Goal: Communication & Community: Share content

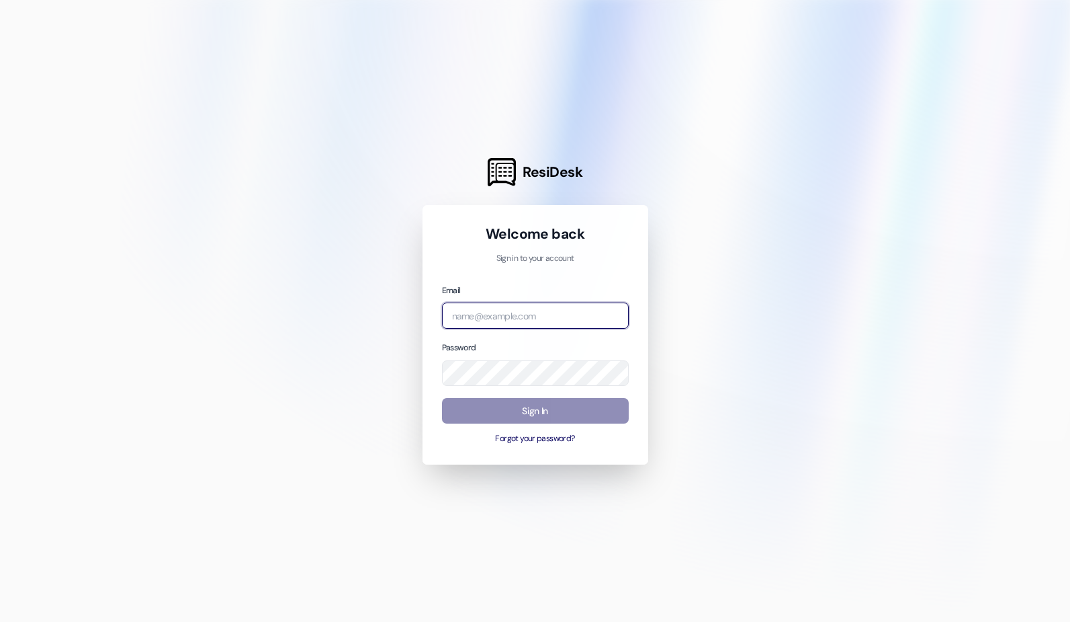
type input "brittany@cottagelandinglafayette.com"
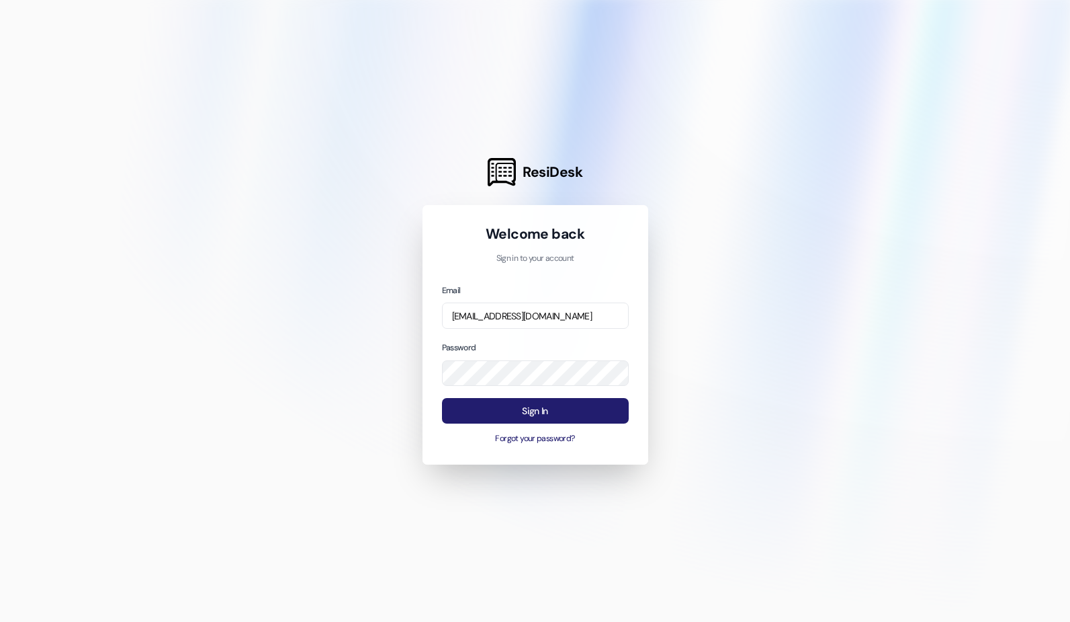
click at [470, 411] on button "Sign In" at bounding box center [535, 411] width 187 height 26
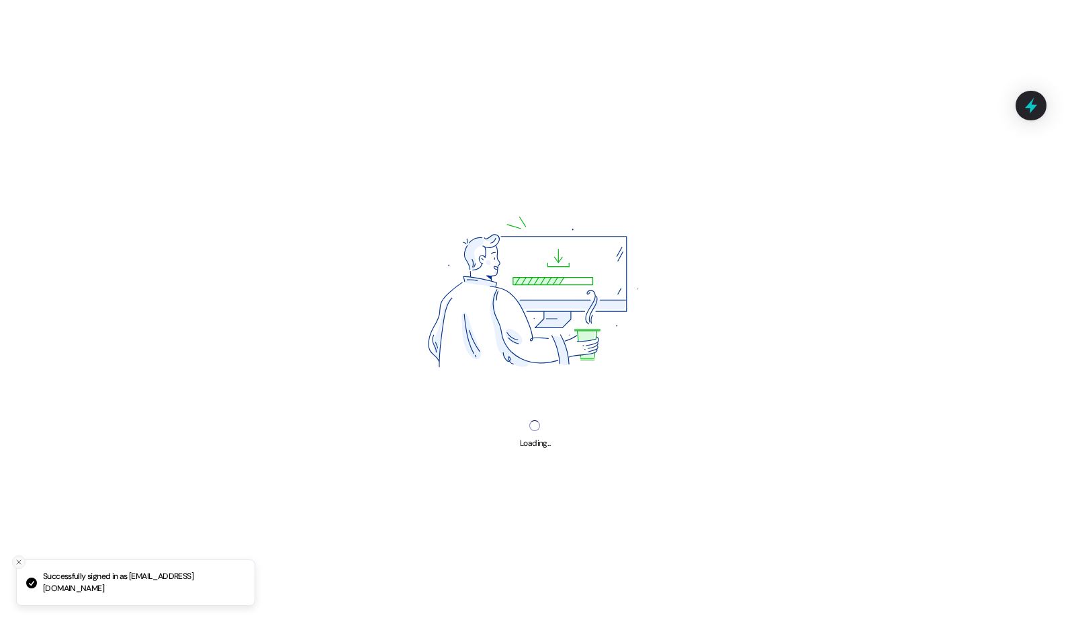
click at [18, 561] on line "Close toast" at bounding box center [19, 562] width 4 height 4
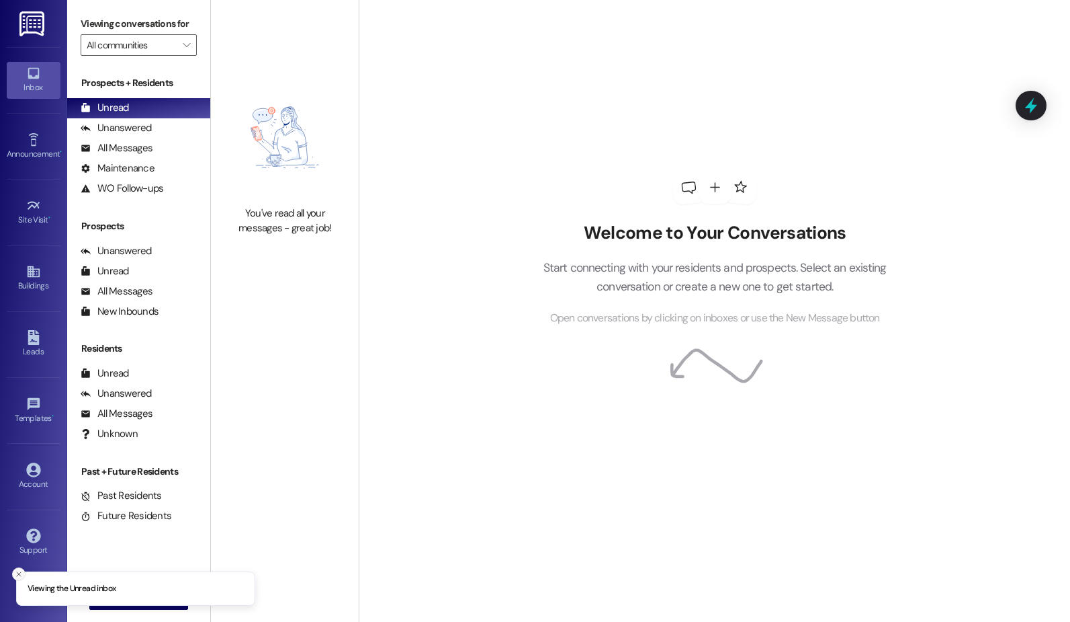
click at [15, 572] on icon "Close toast" at bounding box center [19, 574] width 8 height 8
click at [15, 140] on link "Announcement •" at bounding box center [34, 146] width 54 height 36
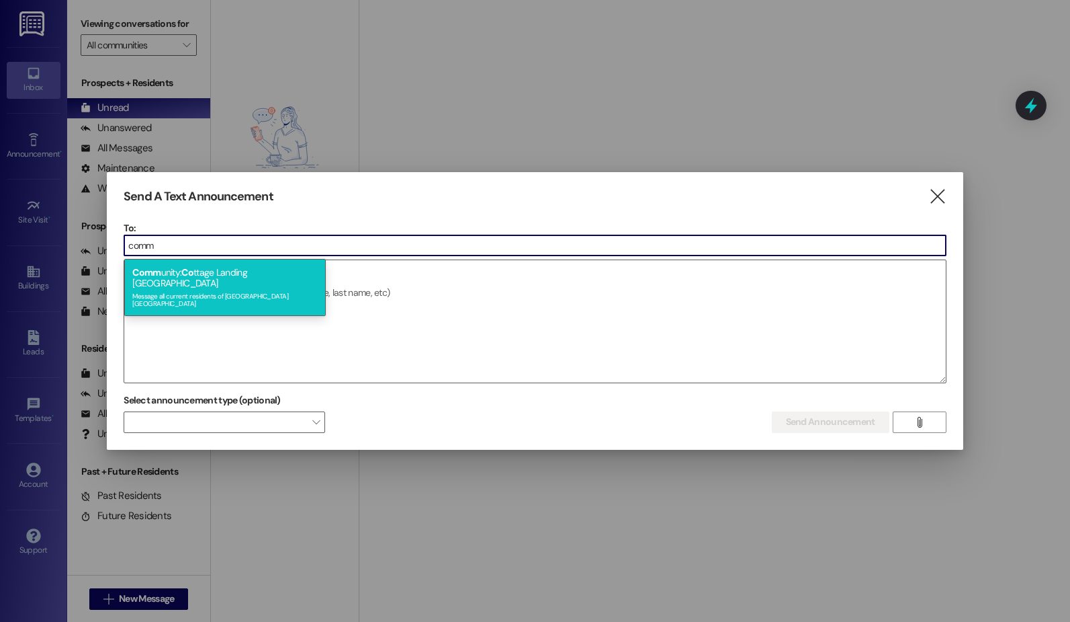
type input "comm"
click at [177, 289] on div "Message all current residents of Cottage Landing Lafayette" at bounding box center [224, 298] width 185 height 19
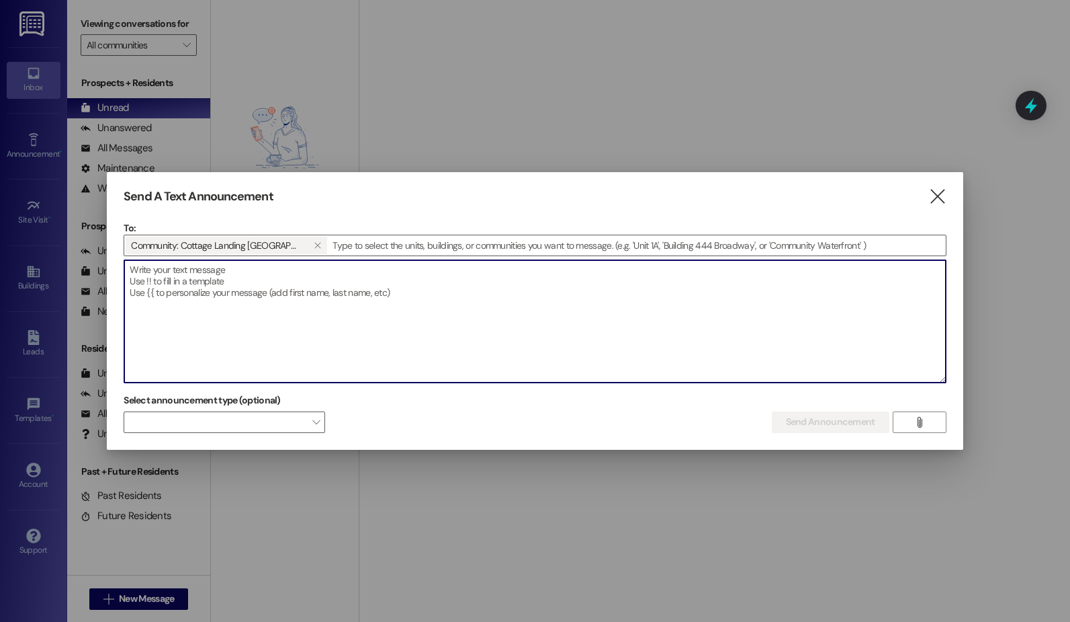
click at [181, 271] on textarea at bounding box center [534, 321] width 821 height 122
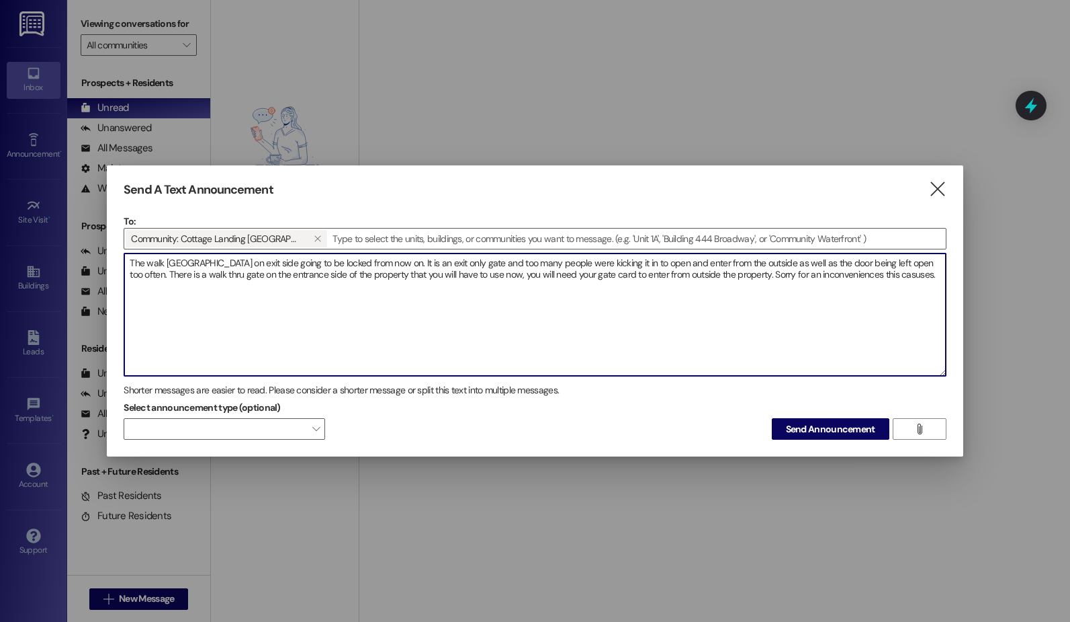
click at [875, 275] on textarea "The walk thru gate on exit side going to be locked from now on. It is an exit o…" at bounding box center [534, 314] width 821 height 122
click at [872, 280] on textarea "The walk thru gate on exit side going to be locked from now on. It is an exit o…" at bounding box center [534, 314] width 821 height 122
type textarea "The walk thru gate on exit side going to be locked from now on. It is an exit o…"
click at [792, 424] on span "Send Announcement" at bounding box center [830, 429] width 89 height 14
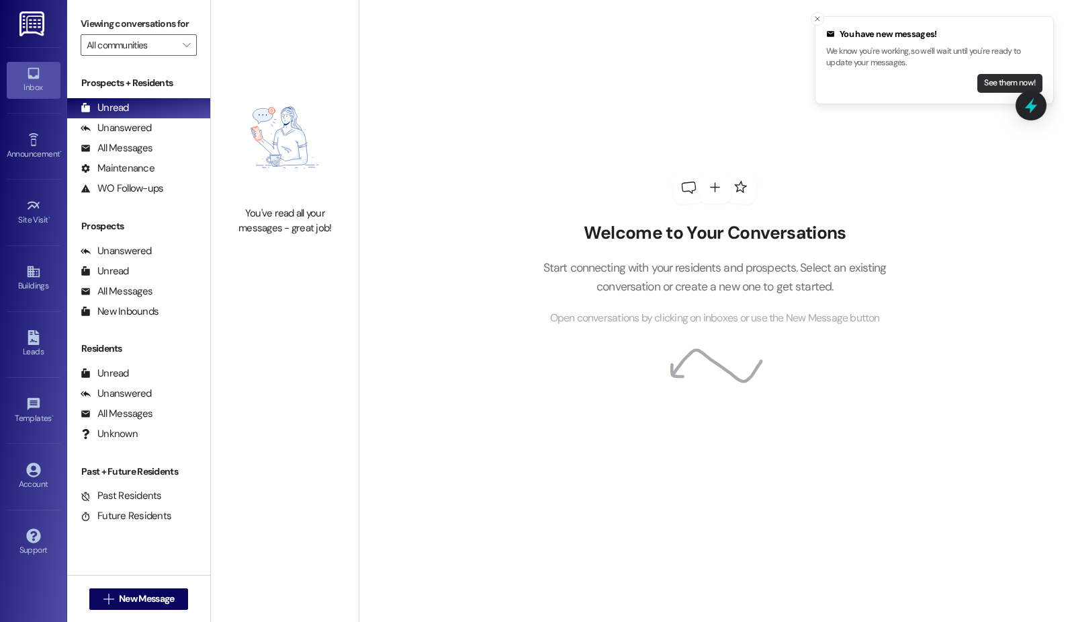
click at [1033, 78] on button "See them now!" at bounding box center [1010, 83] width 65 height 19
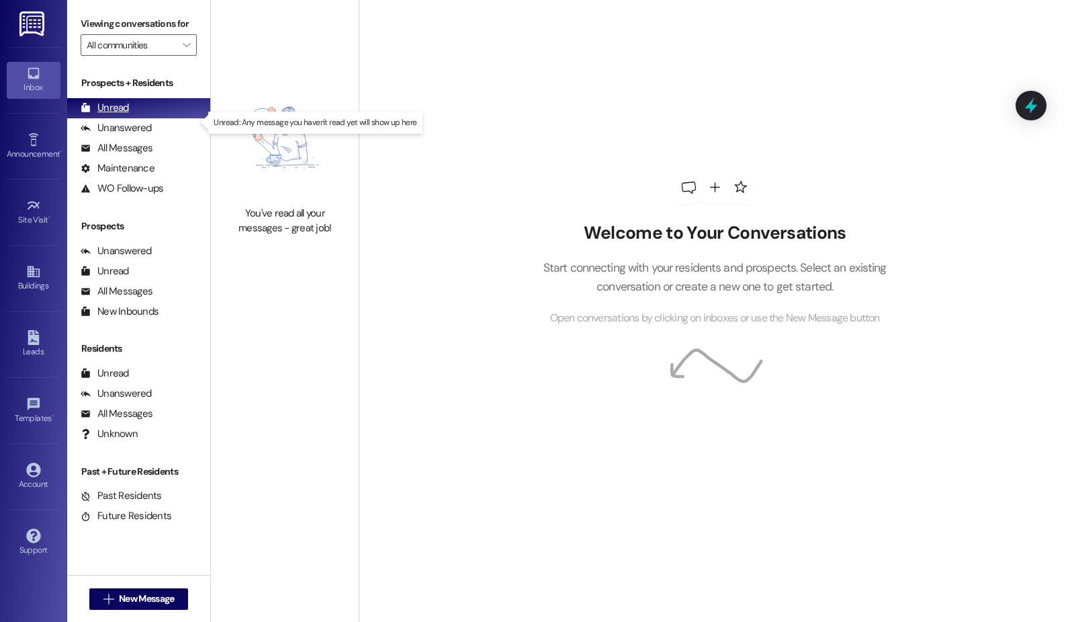
click at [128, 118] on div "Unread (0)" at bounding box center [138, 108] width 143 height 20
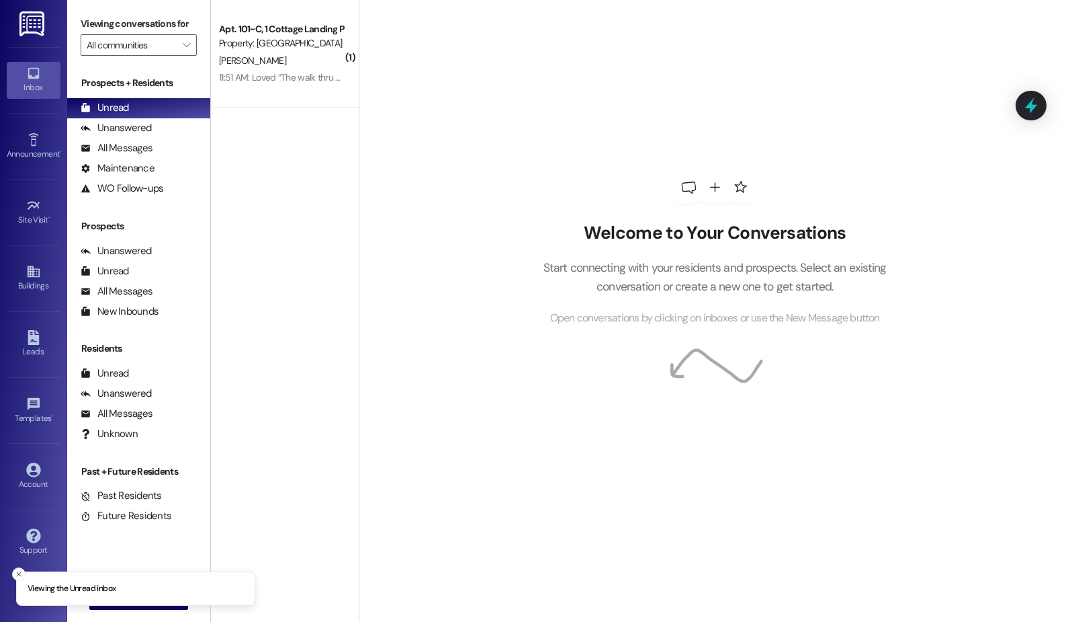
click at [303, 81] on div "11:51 AM: Loved “The walk thru gate on exit side going to be locked…” 11:51 AM:…" at bounding box center [350, 77] width 262 height 12
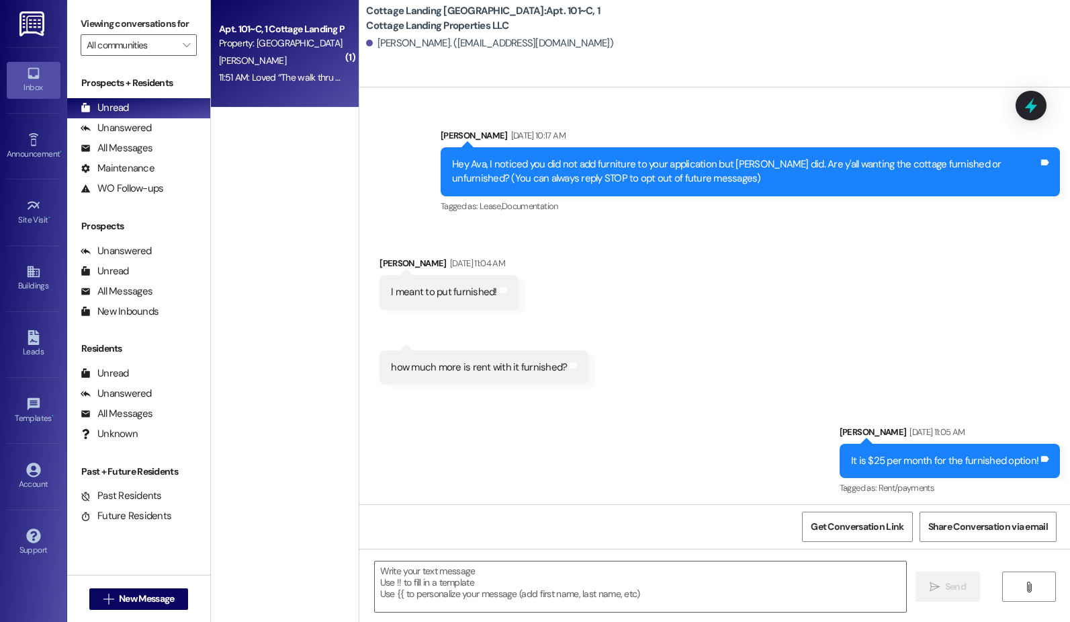
scroll to position [20445, 0]
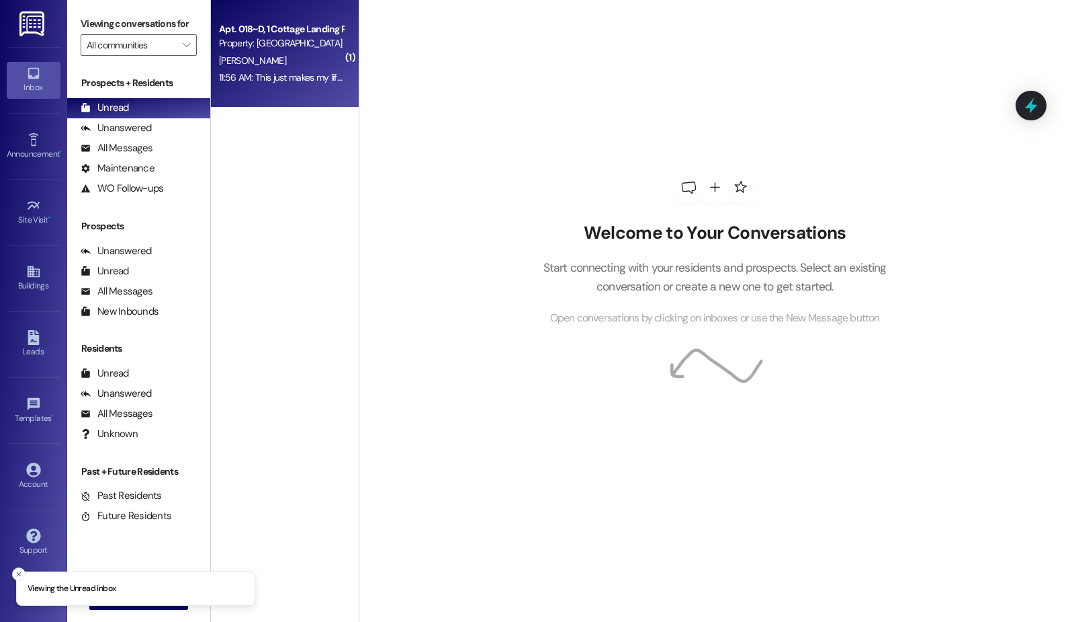
click at [318, 93] on div "Apt. 018~D, 1 Cottage Landing Properties LLC Property: Cottage Landing Lafayett…" at bounding box center [285, 54] width 148 height 108
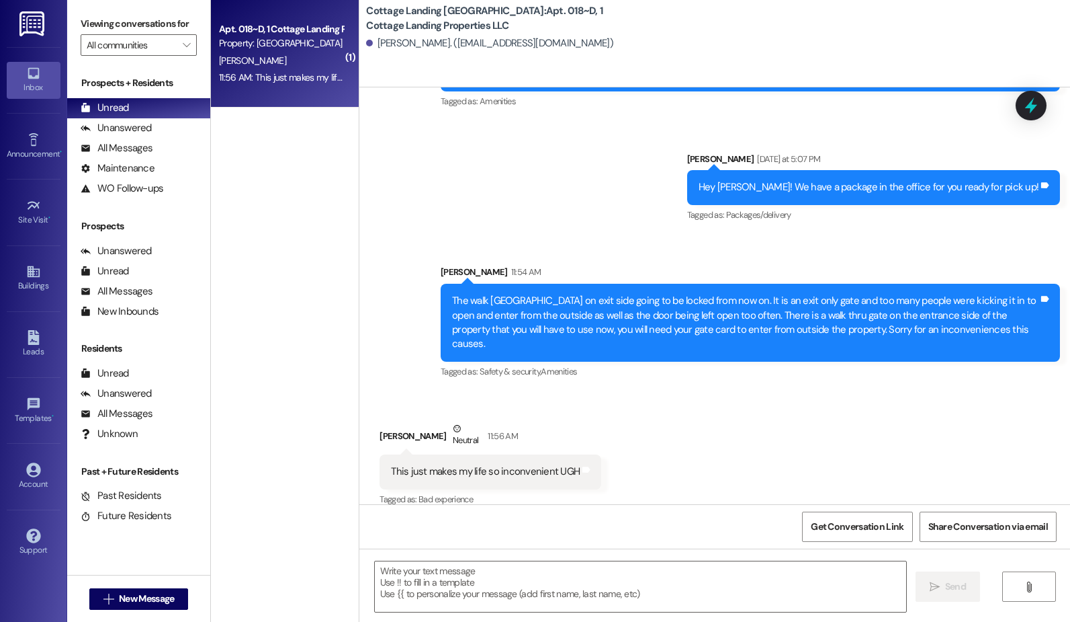
scroll to position [4242, 0]
